Goal: Find contact information: Find contact information

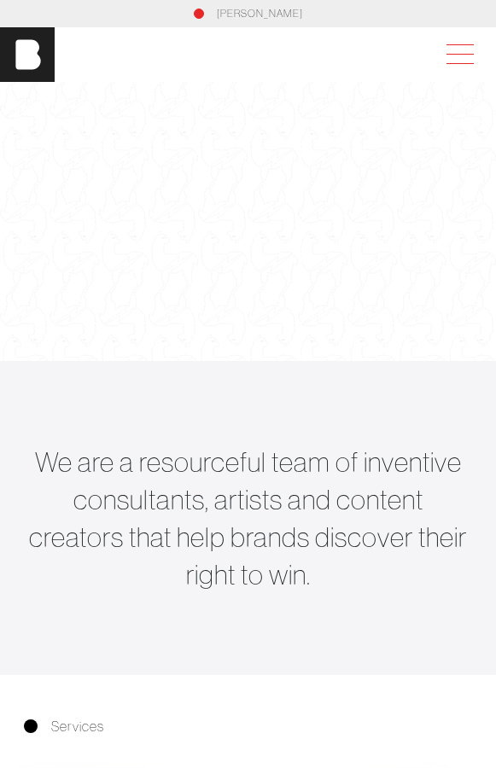
click at [426, 54] on span at bounding box center [459, 54] width 27 height 1
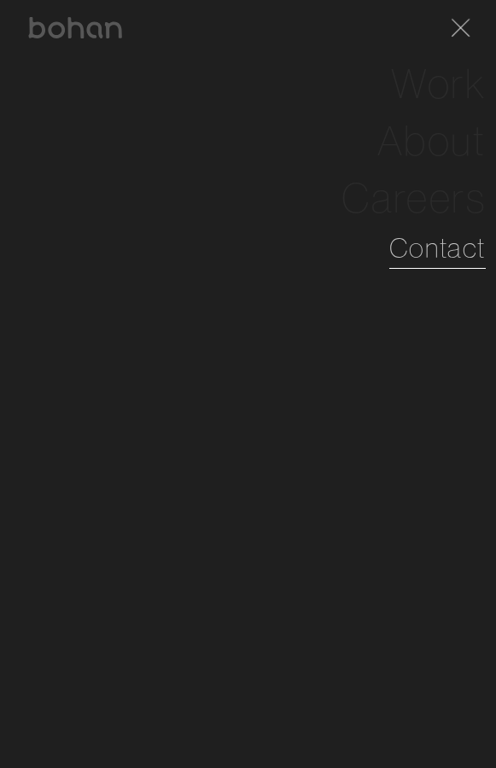
click at [426, 243] on link "Contact" at bounding box center [437, 247] width 96 height 41
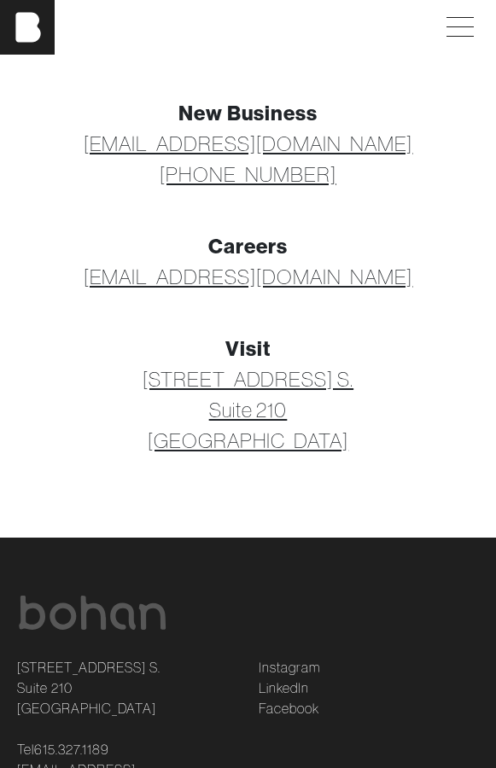
scroll to position [308, 0]
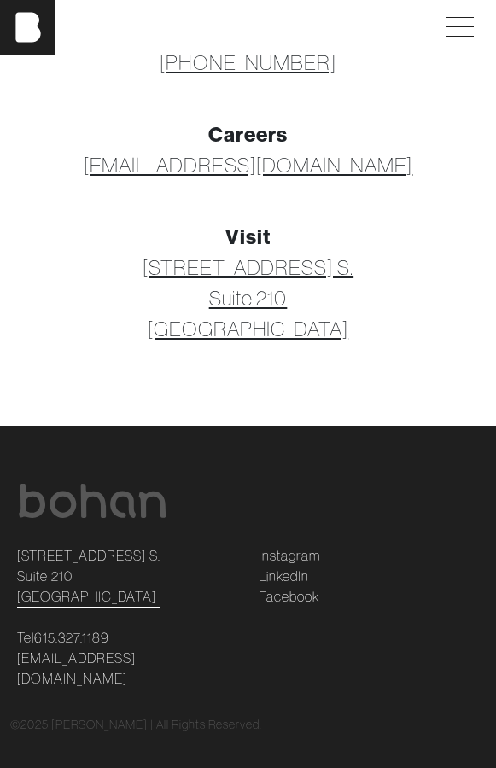
drag, startPoint x: 11, startPoint y: 549, endPoint x: 126, endPoint y: 569, distance: 117.0
click at [128, 569] on div "[STREET_ADDRESS] [STREET_ADDRESS] Tel [PHONE_NUMBER] [EMAIL_ADDRESS][DOMAIN_NAM…" at bounding box center [127, 616] width 241 height 143
copy link "[STREET_ADDRESS] S. Suite 210"
click at [126, 569] on link "[STREET_ADDRESS] [STREET_ADDRESS]" at bounding box center [88, 575] width 143 height 61
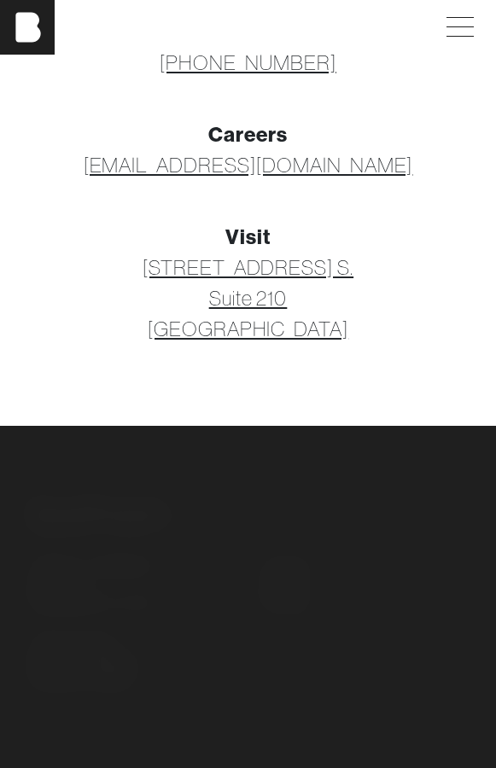
scroll to position [0, 0]
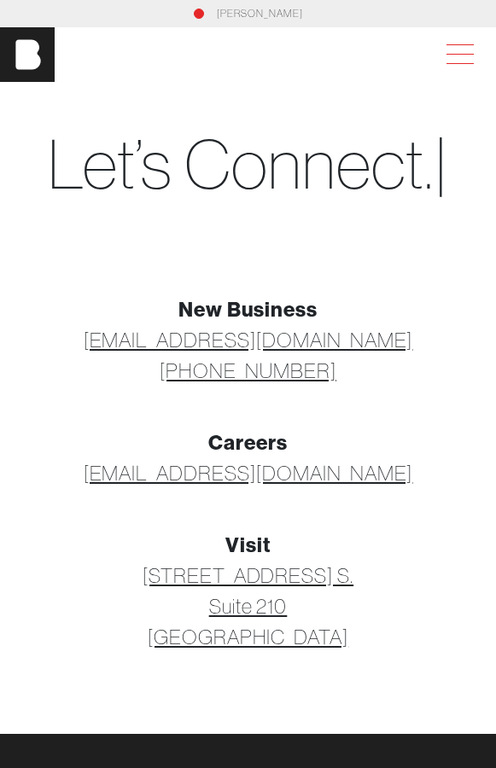
click at [426, 66] on span at bounding box center [456, 54] width 39 height 31
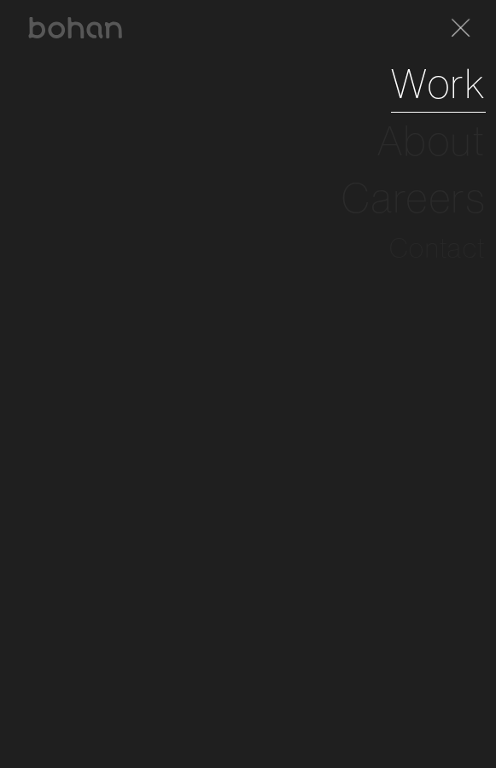
click at [418, 82] on link "Work" at bounding box center [438, 83] width 95 height 57
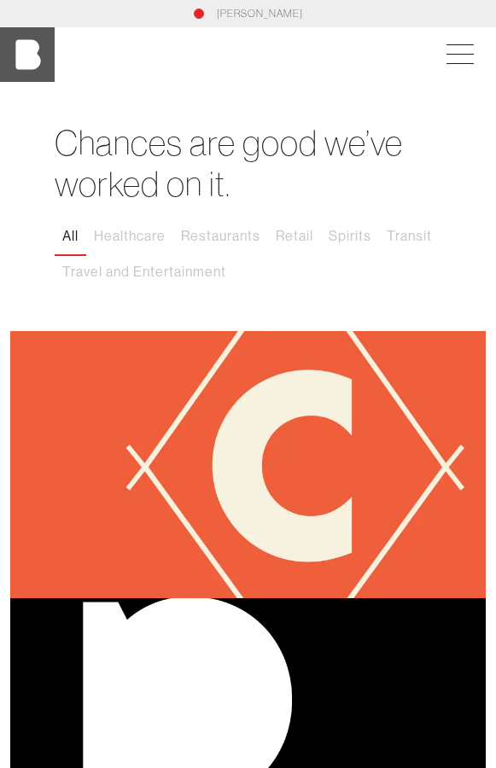
click at [35, 52] on img at bounding box center [27, 54] width 55 height 55
